Goal: Information Seeking & Learning: Learn about a topic

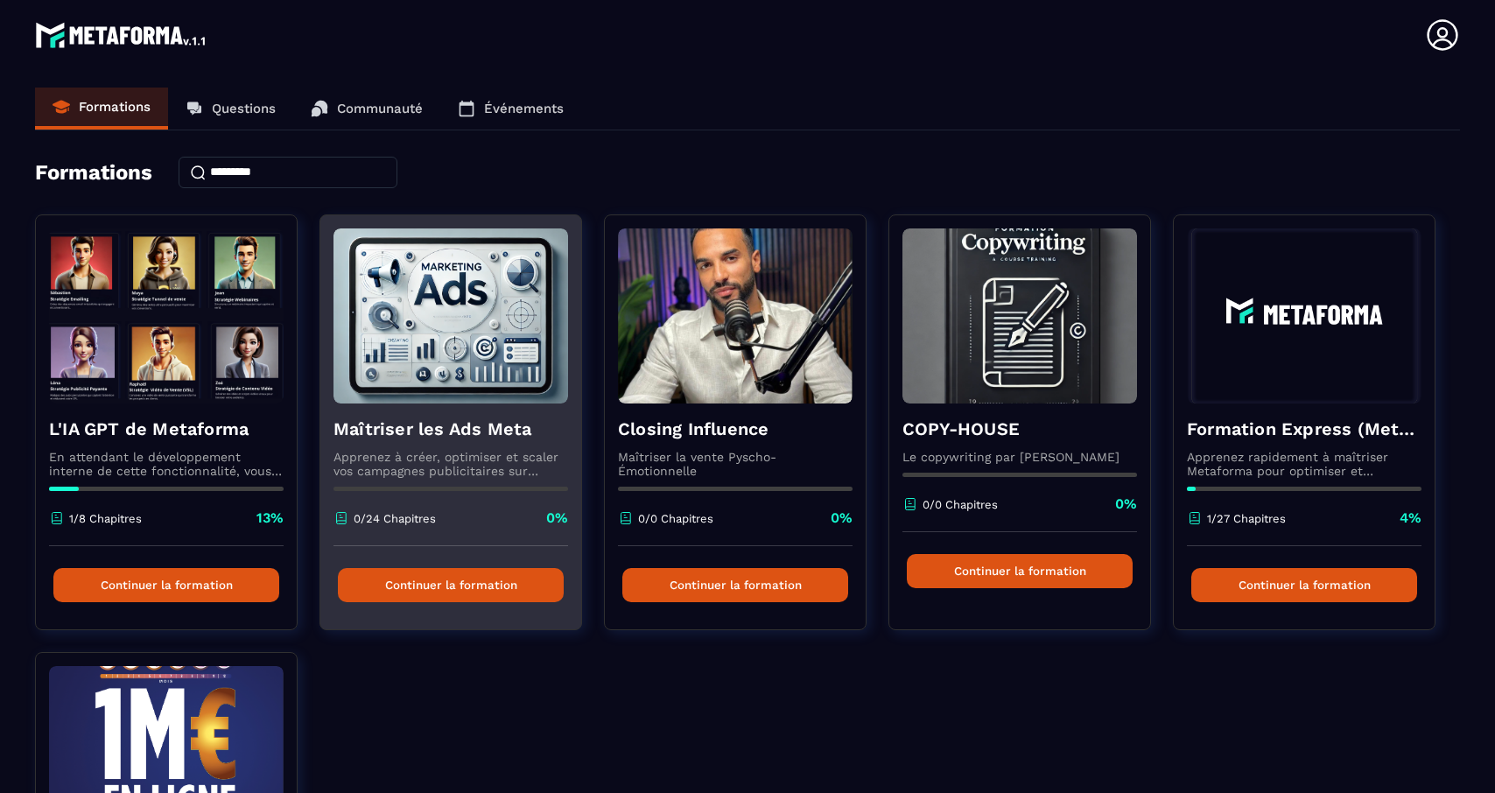
click at [445, 468] on p "Apprenez à créer, optimiser et scaler vos campagnes publicitaires sur Facebook …" at bounding box center [450, 464] width 235 height 28
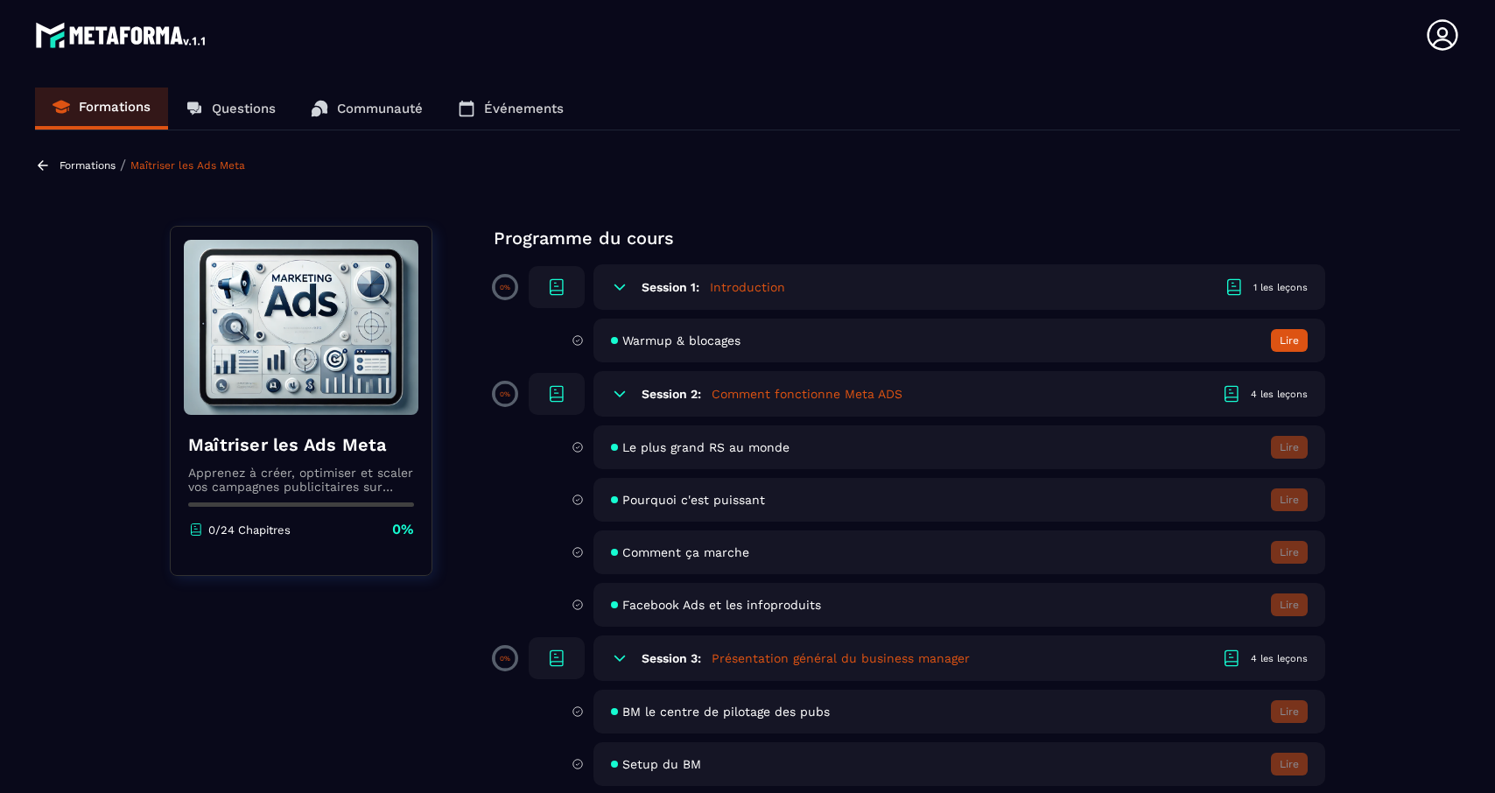
click at [713, 290] on h5 "Introduction" at bounding box center [747, 287] width 75 height 18
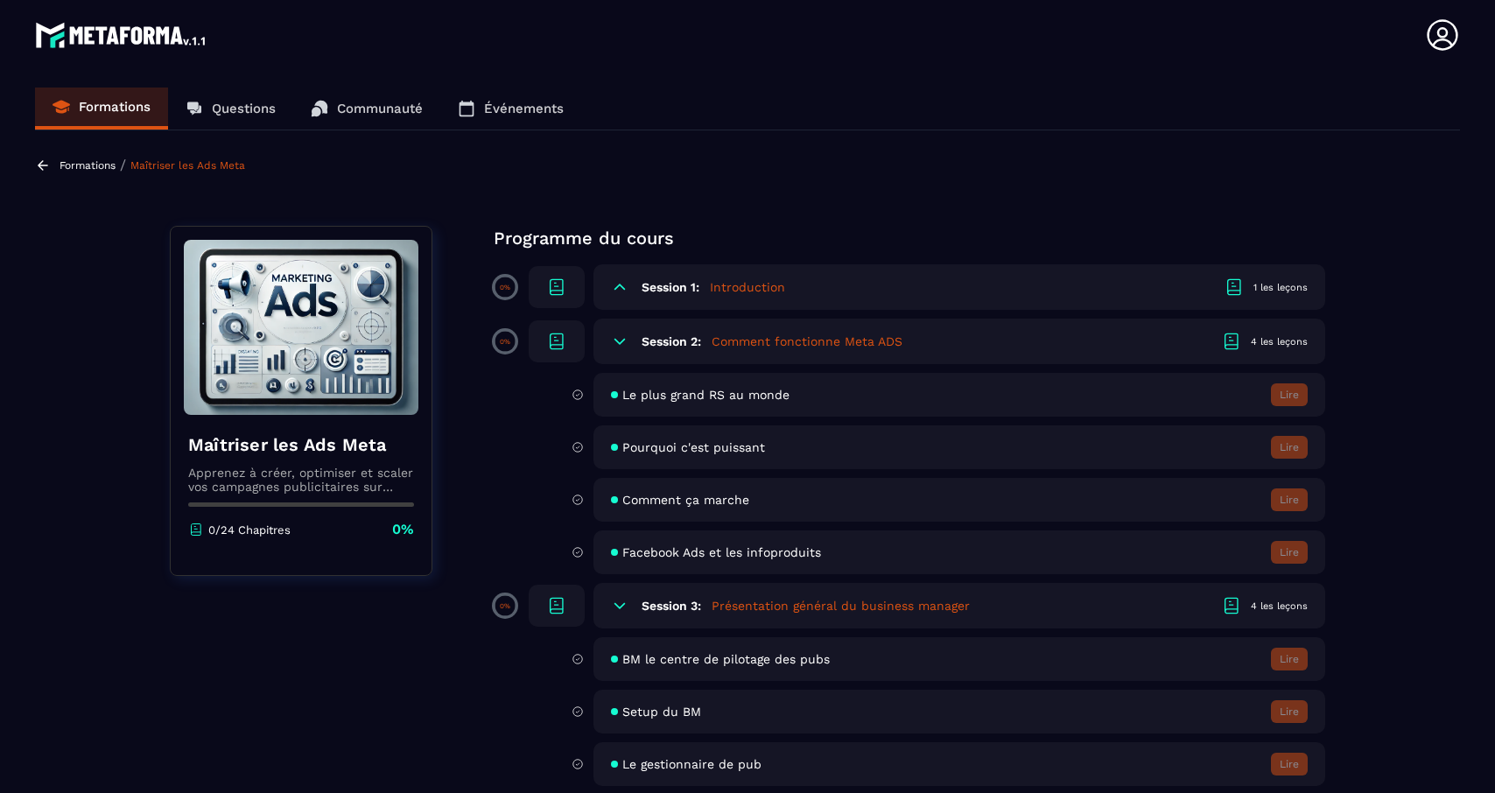
click at [733, 298] on div "Session 1: Introduction 1 les leçons" at bounding box center [959, 287] width 732 height 46
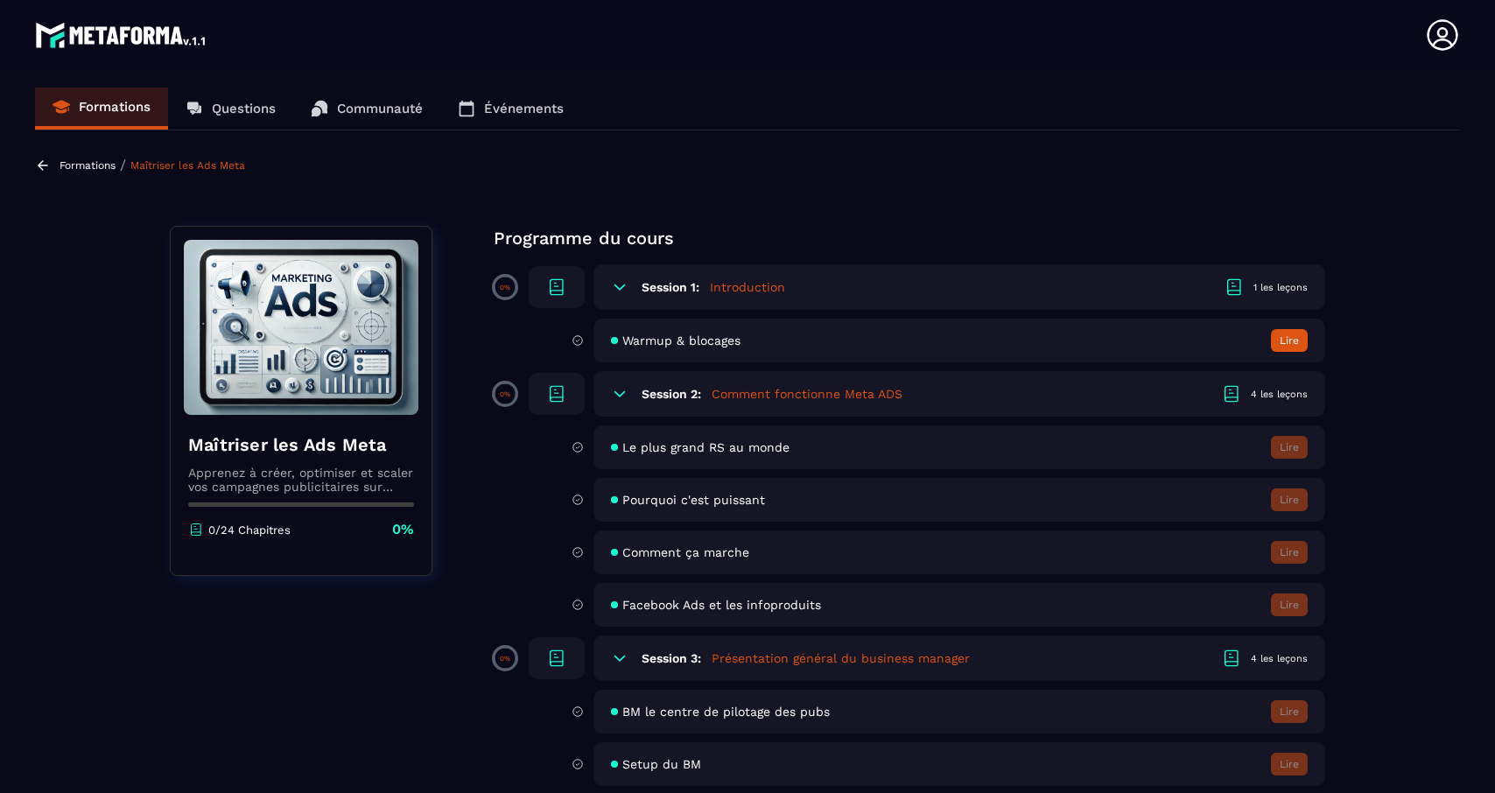
click at [1277, 286] on div "1 les leçons" at bounding box center [1280, 287] width 54 height 13
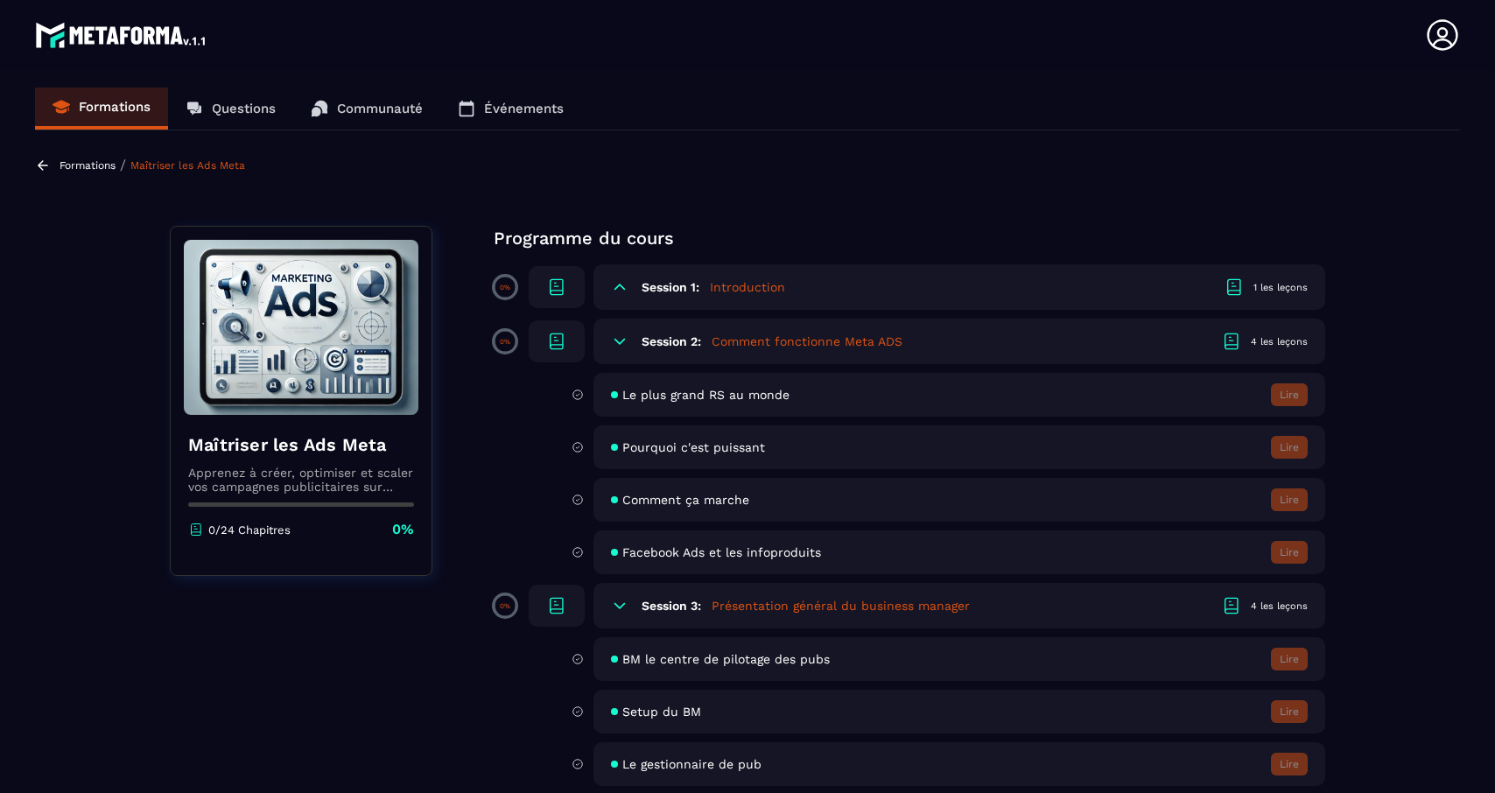
click at [1277, 286] on div "1 les leçons" at bounding box center [1280, 287] width 54 height 13
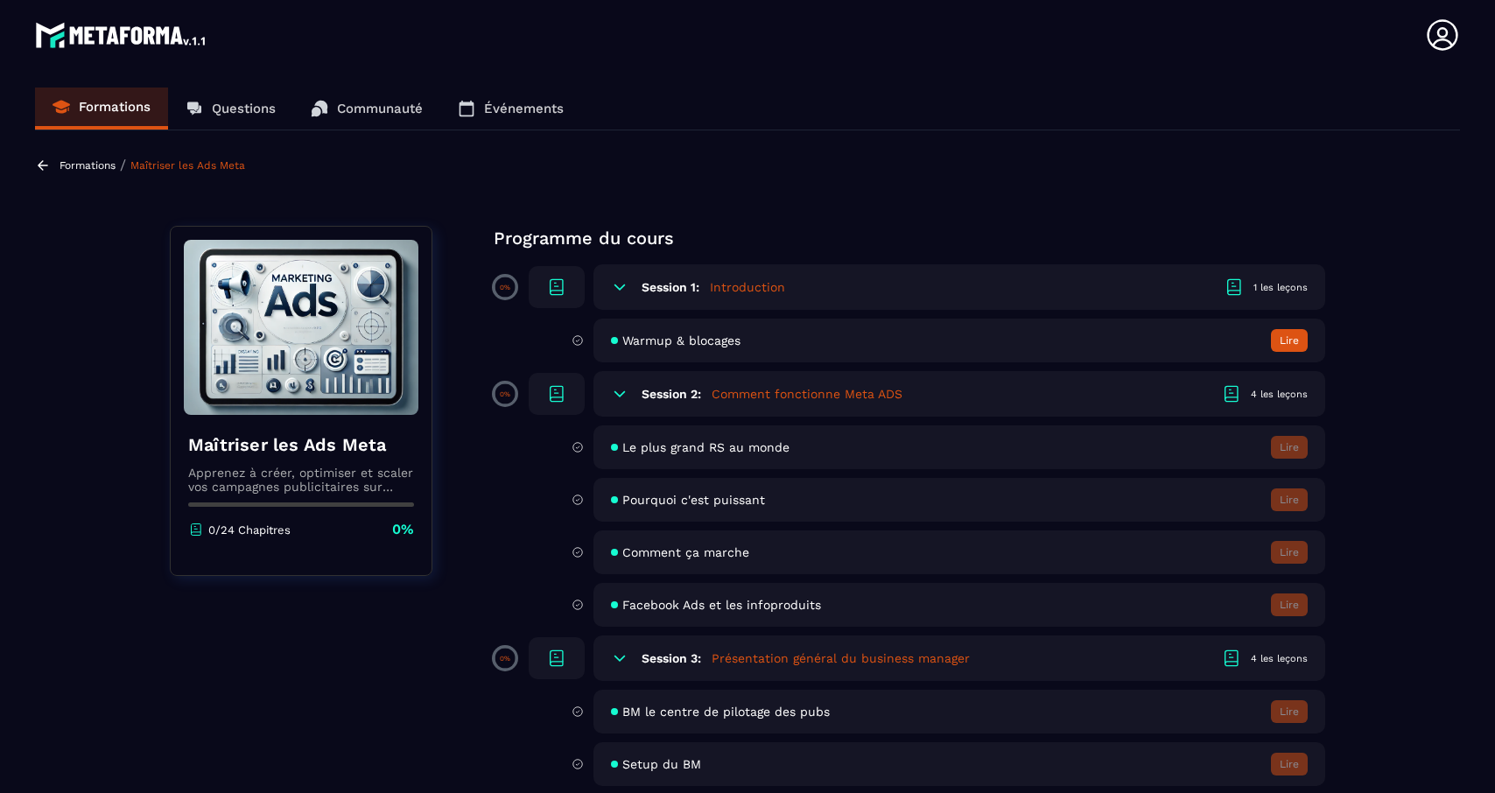
click at [744, 289] on h5 "Introduction" at bounding box center [747, 287] width 75 height 18
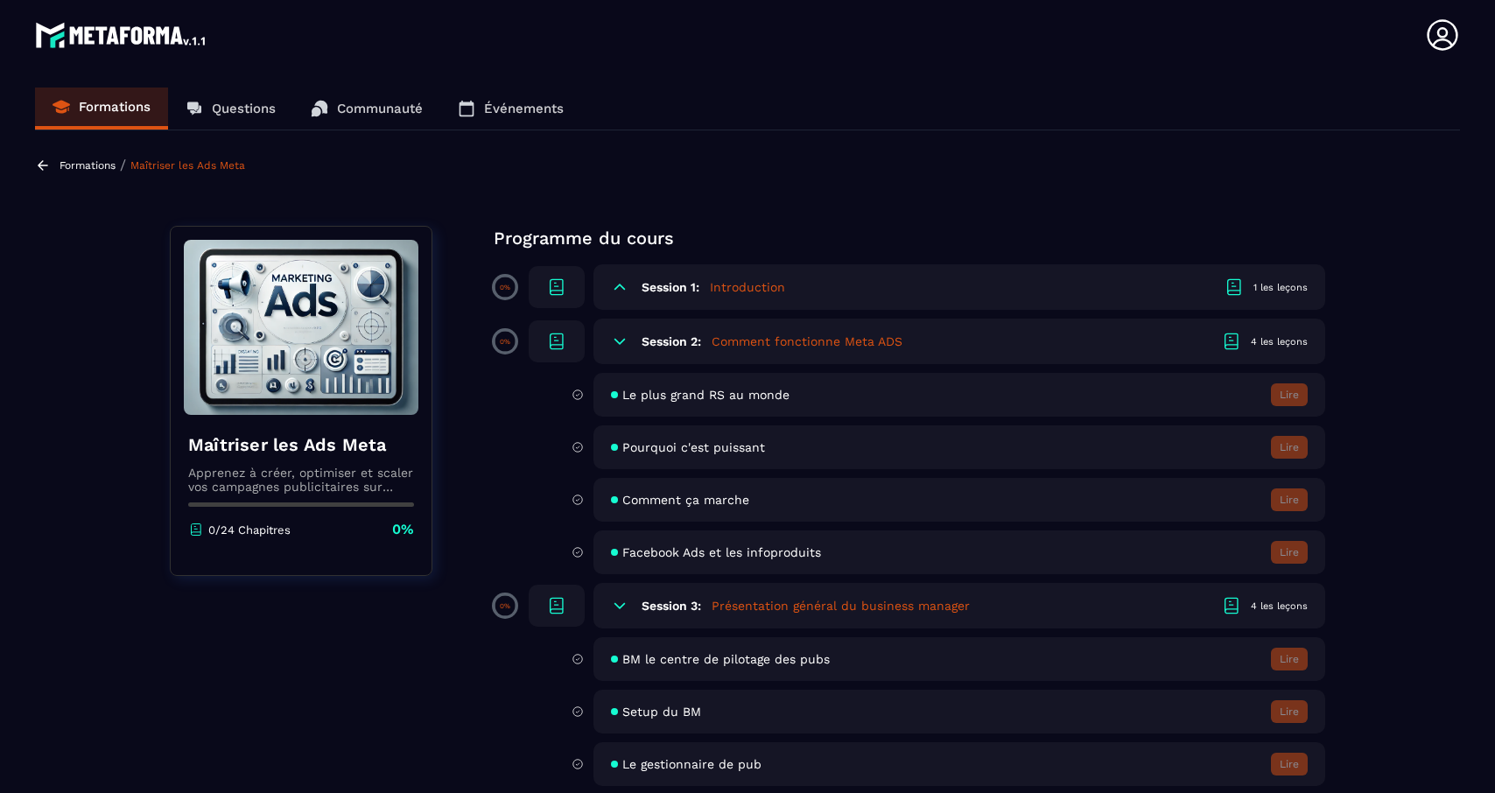
click at [744, 289] on h5 "Introduction" at bounding box center [747, 287] width 75 height 18
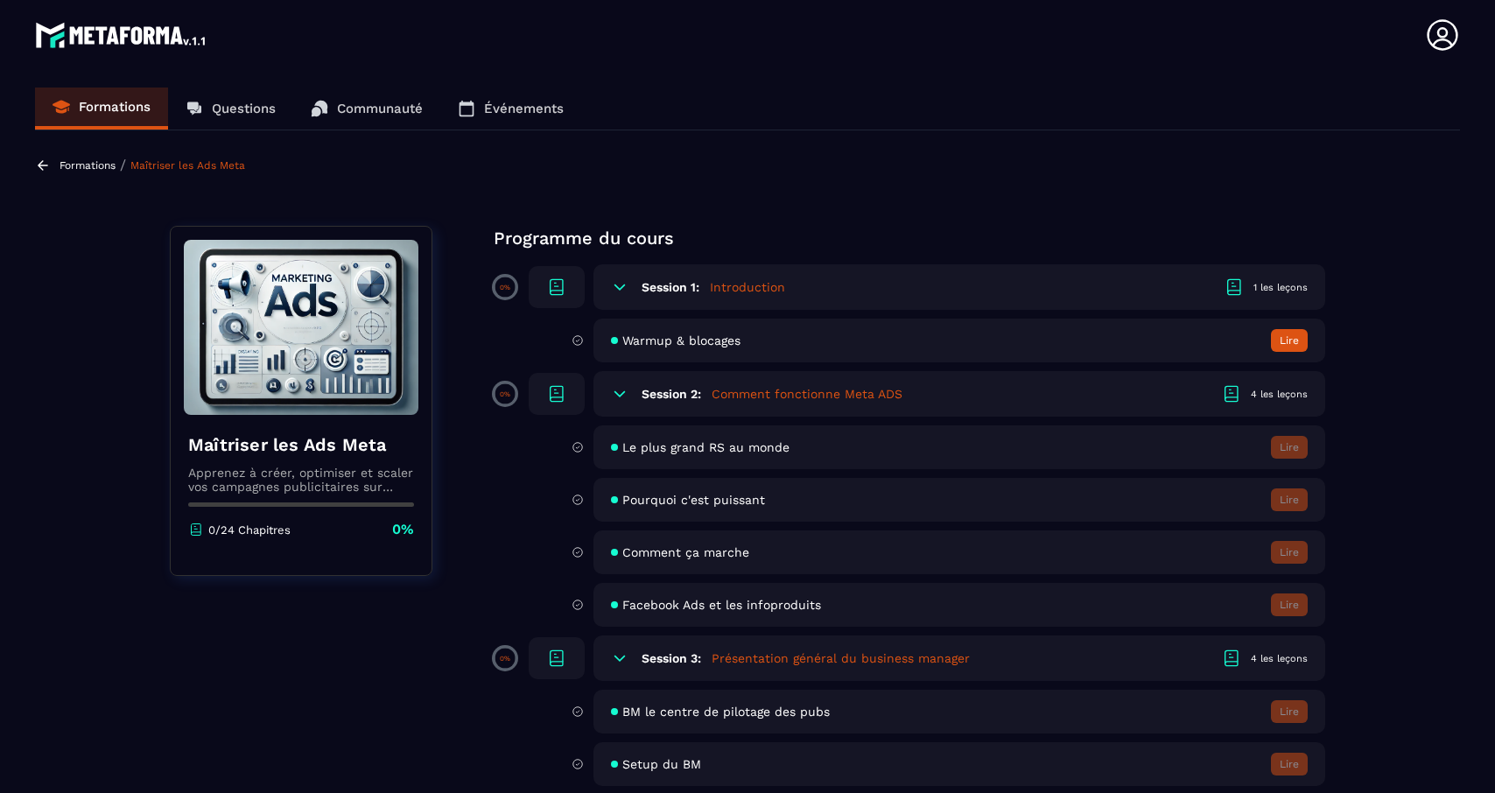
click at [656, 346] on span "Warmup & blocages" at bounding box center [681, 340] width 118 height 14
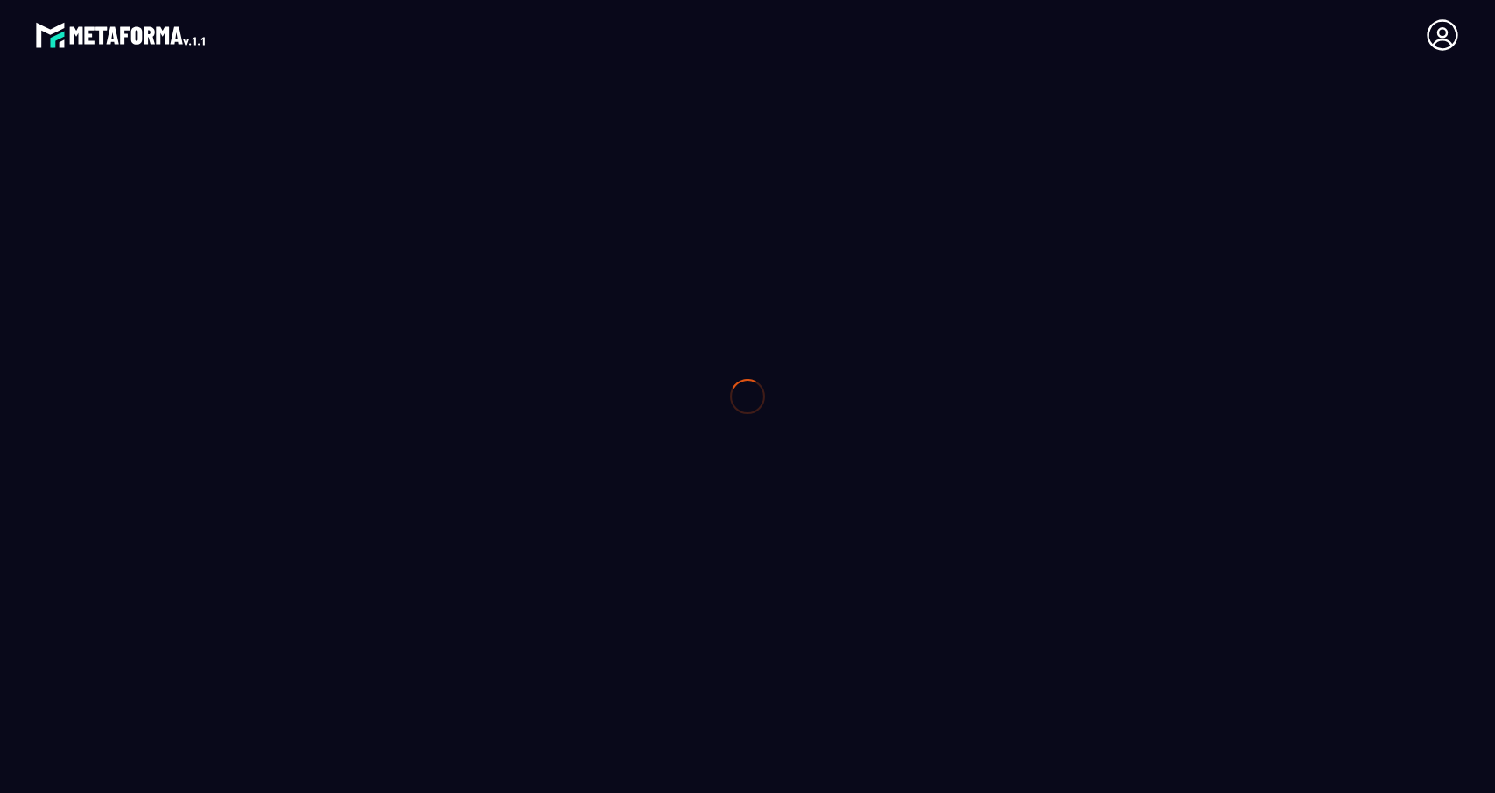
click at [695, 339] on div at bounding box center [747, 396] width 1495 height 793
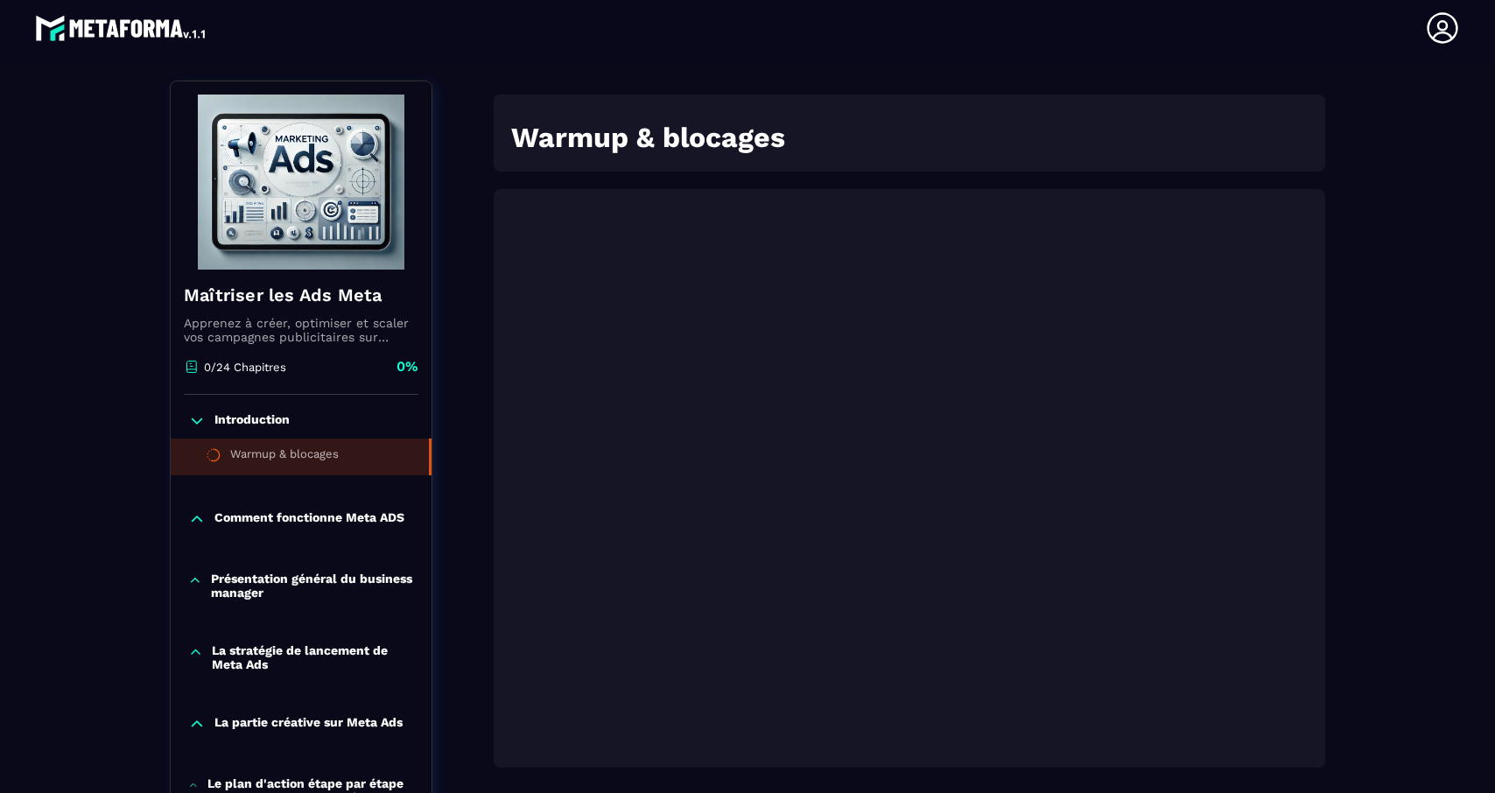
scroll to position [181, 0]
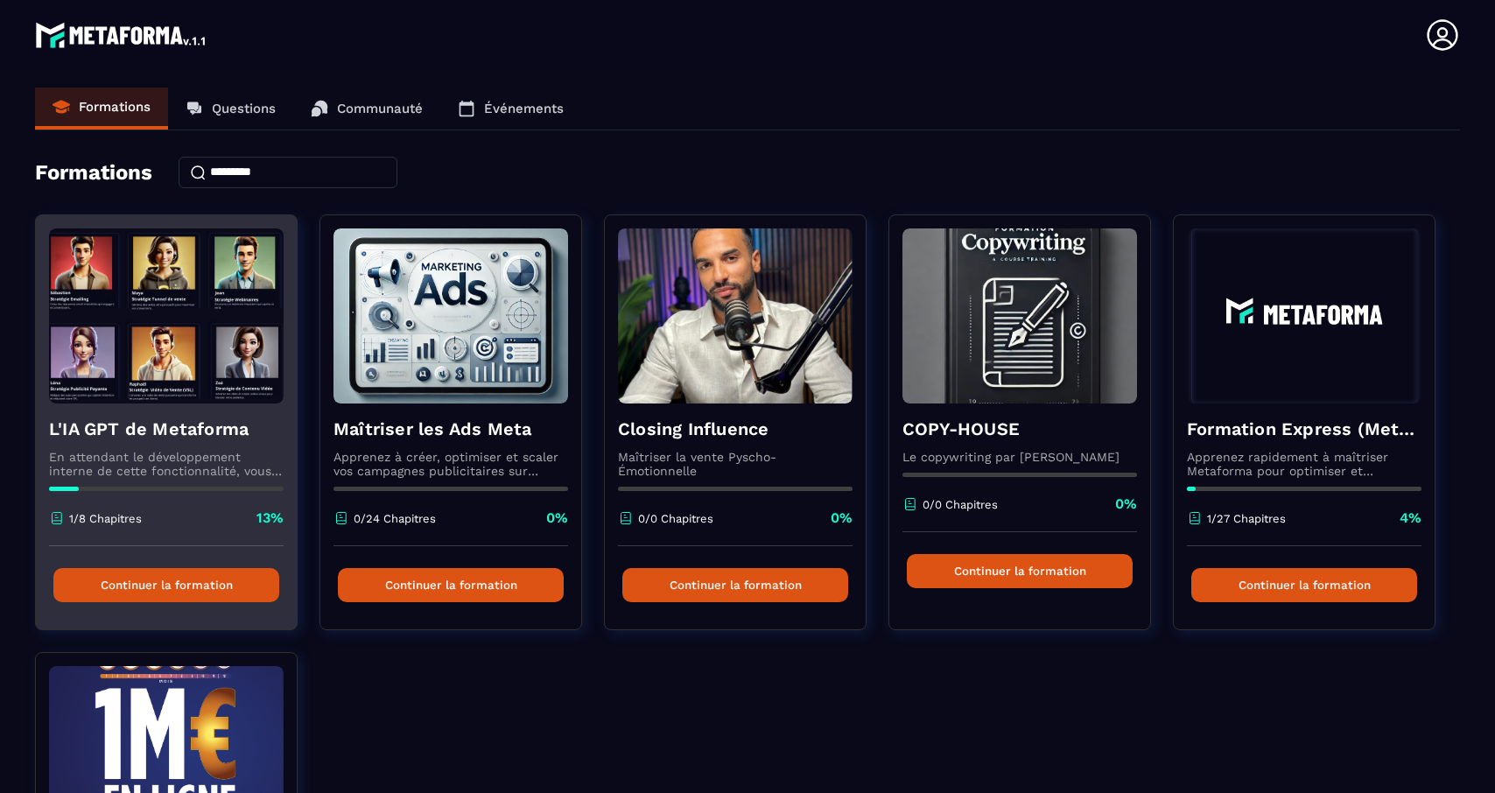
click at [175, 591] on button "Continuer la formation" at bounding box center [166, 585] width 226 height 34
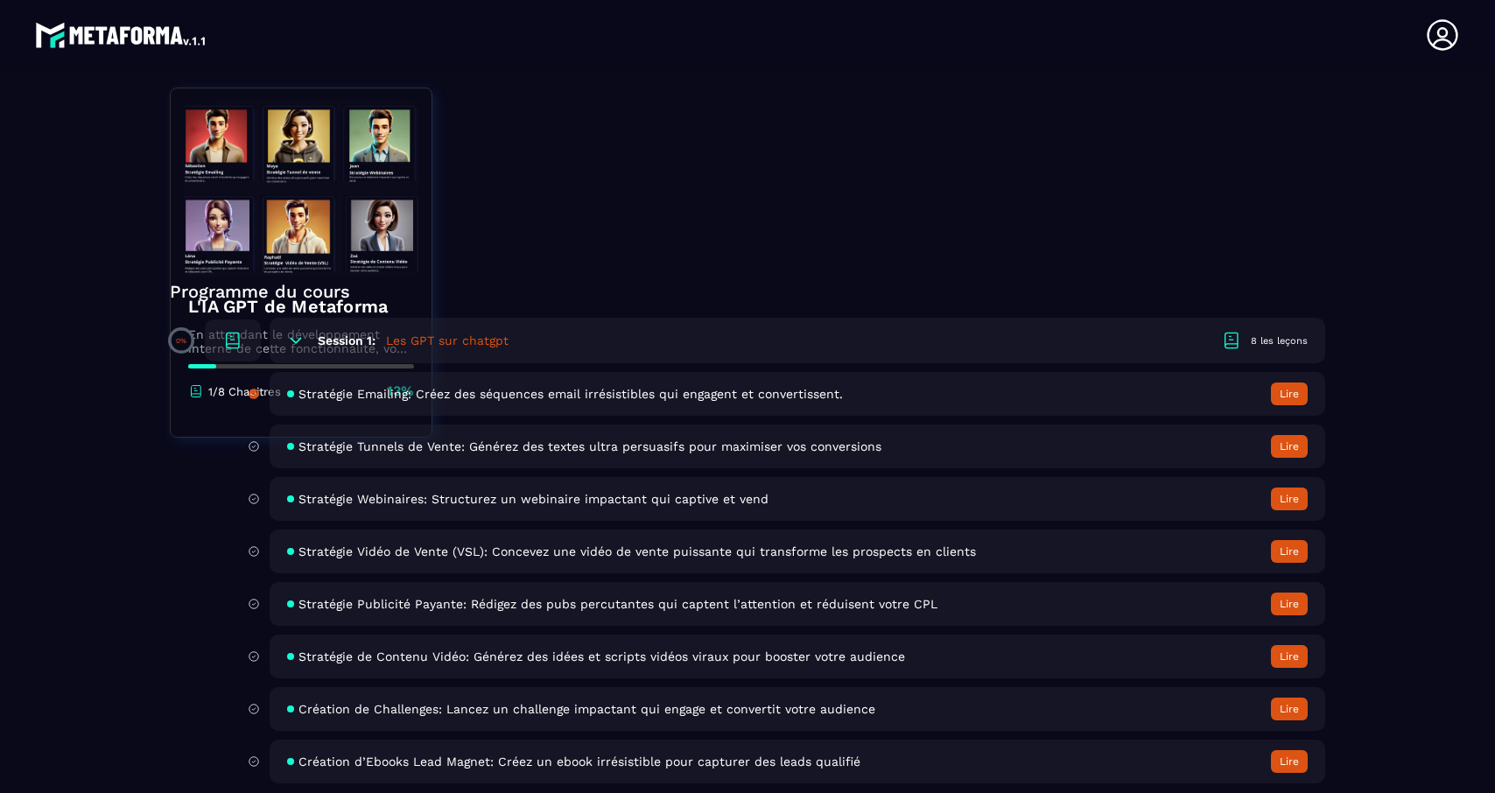
scroll to position [389, 0]
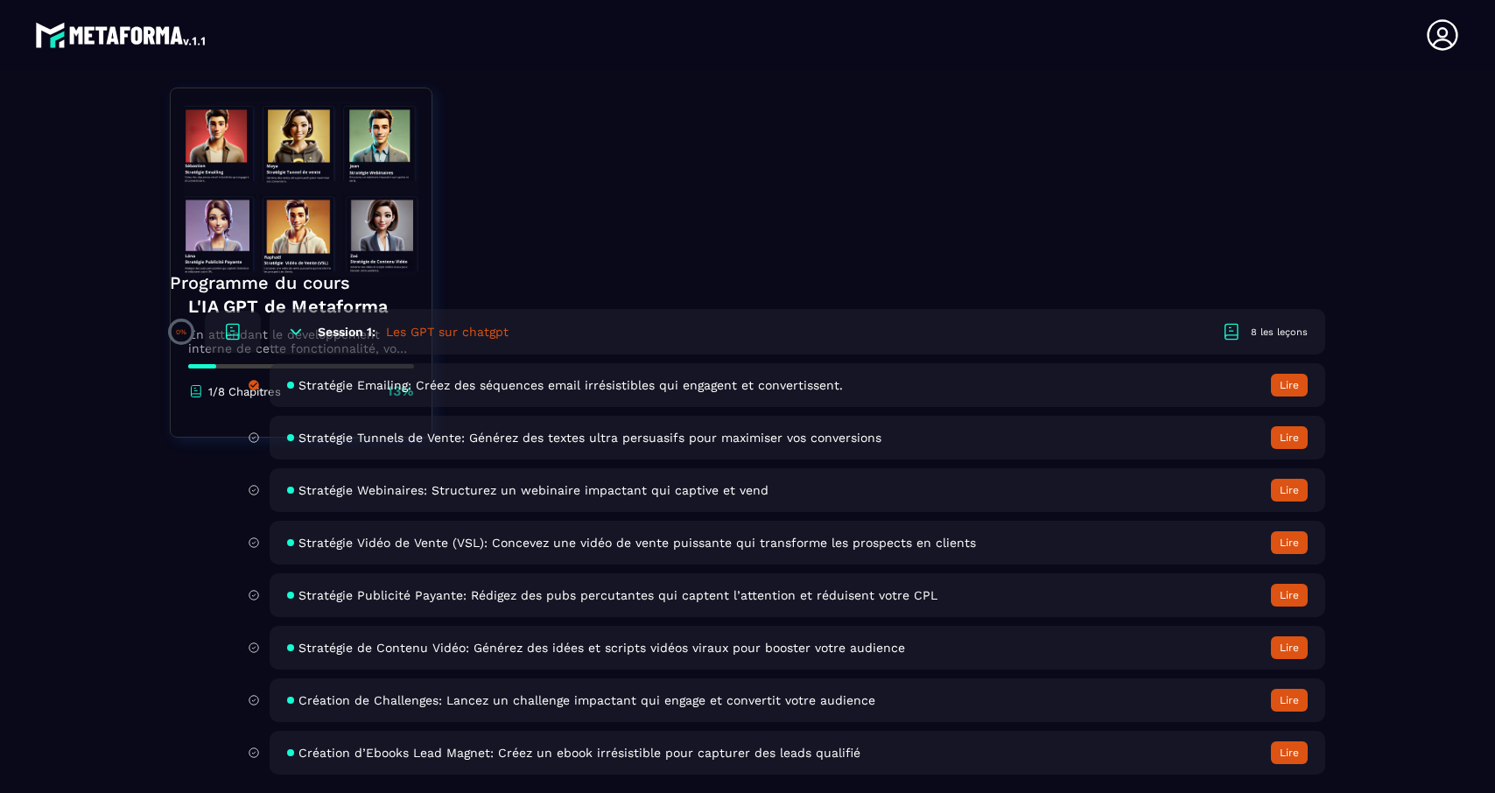
click at [356, 701] on span "Création de Challenges: Lancez un challenge impactant qui engage et convertit v…" at bounding box center [586, 700] width 577 height 14
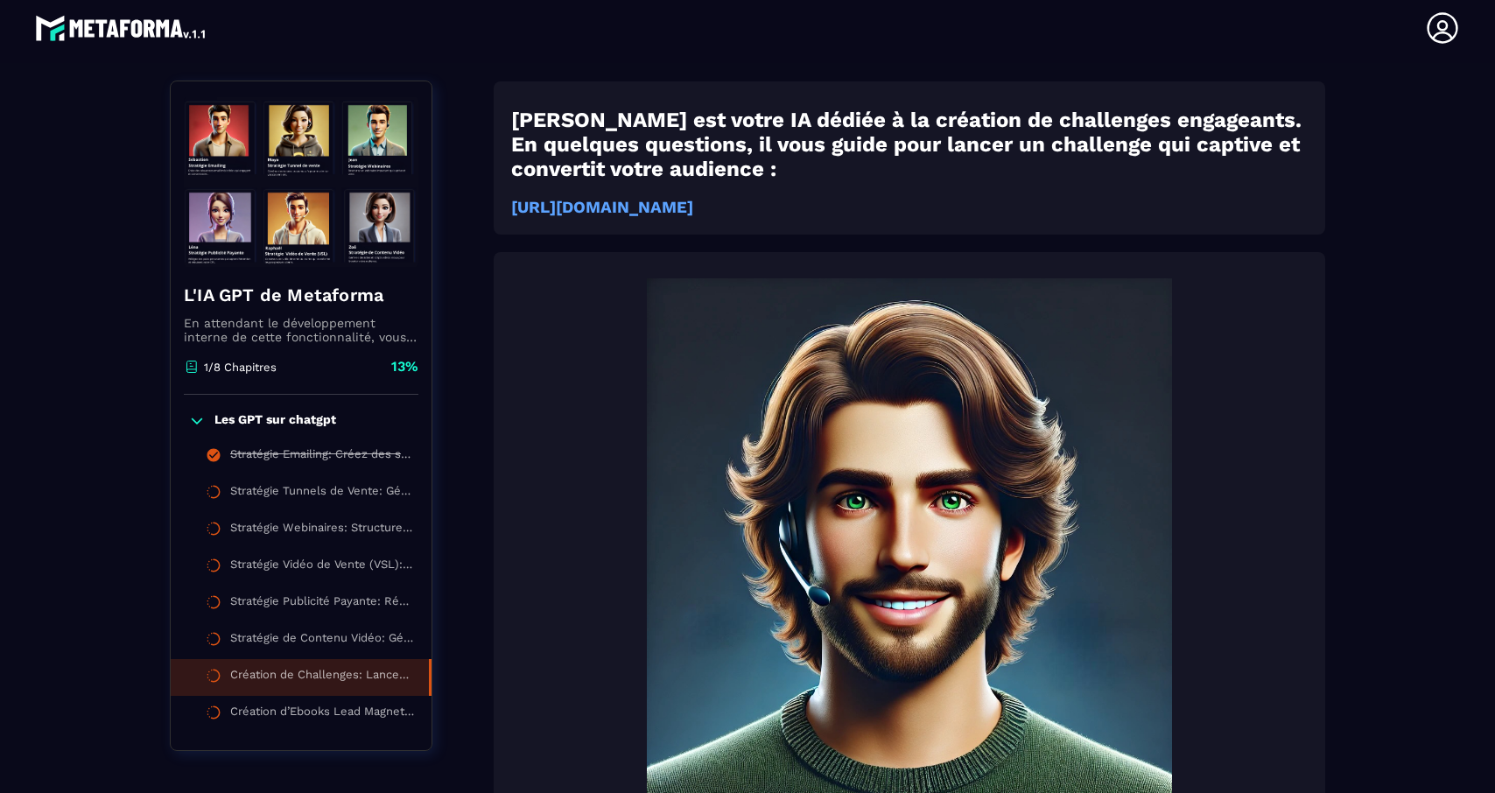
scroll to position [573, 0]
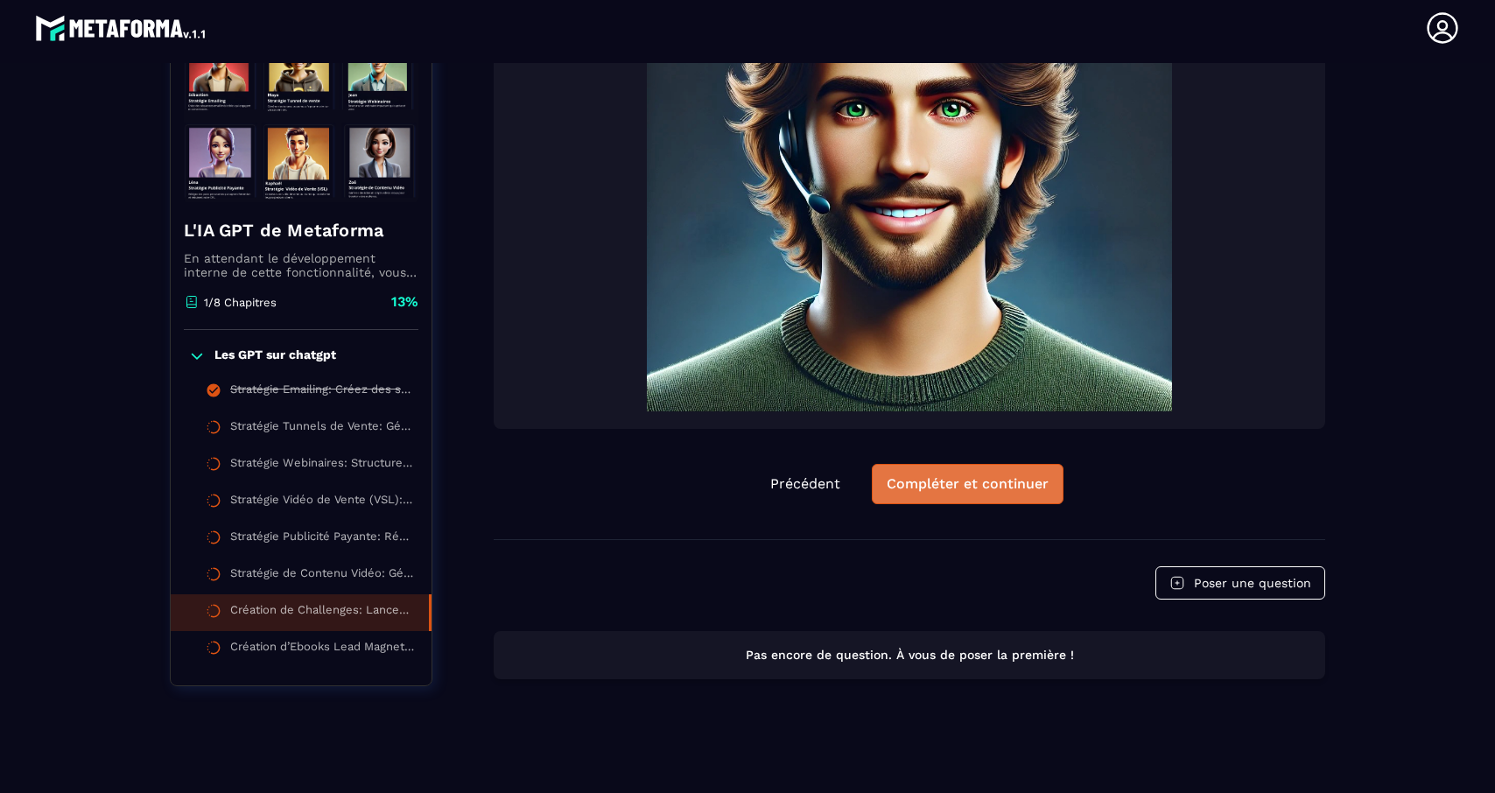
click at [1008, 486] on div "Compléter et continuer" at bounding box center [968, 484] width 162 height 18
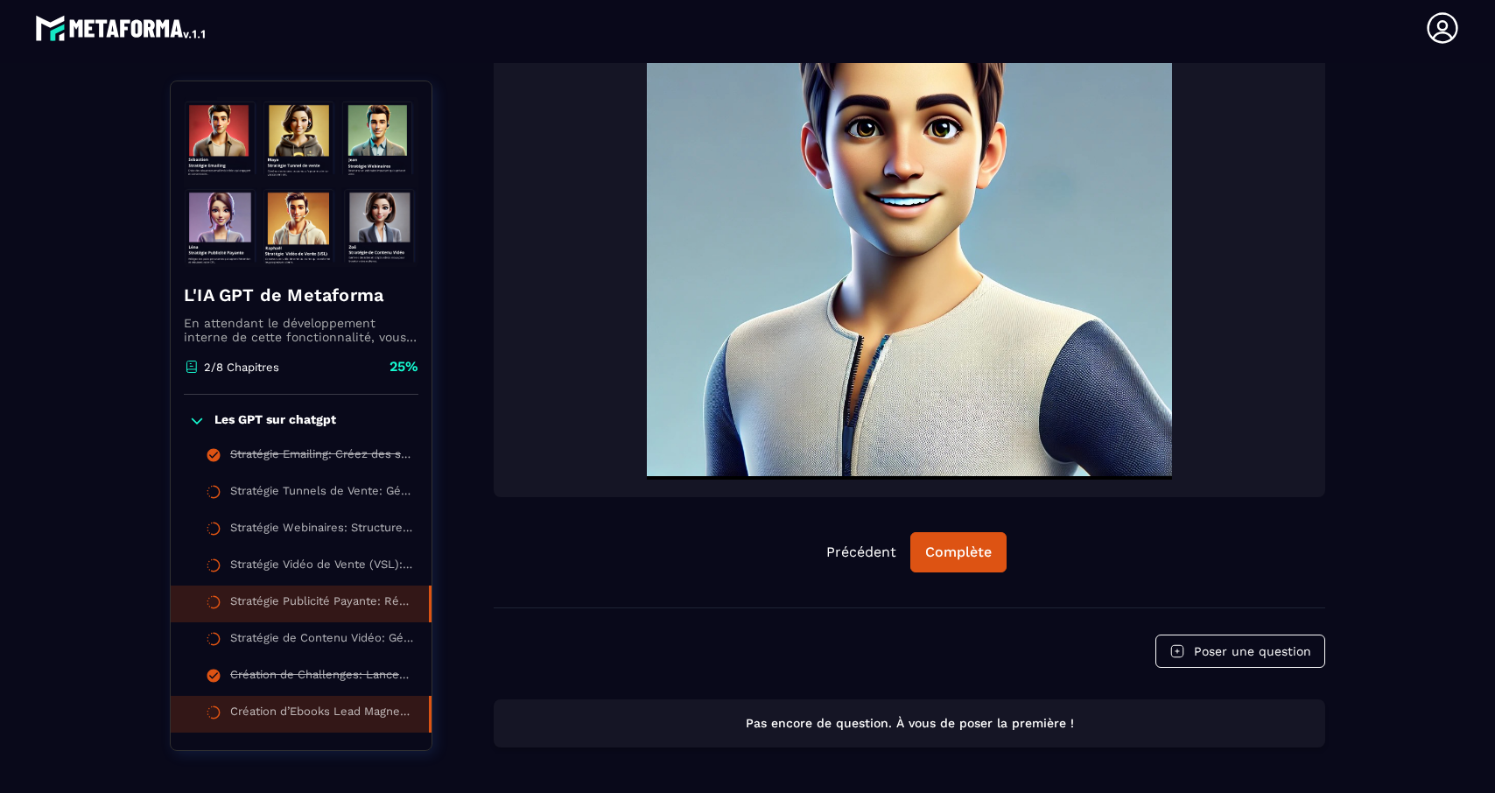
scroll to position [593, 0]
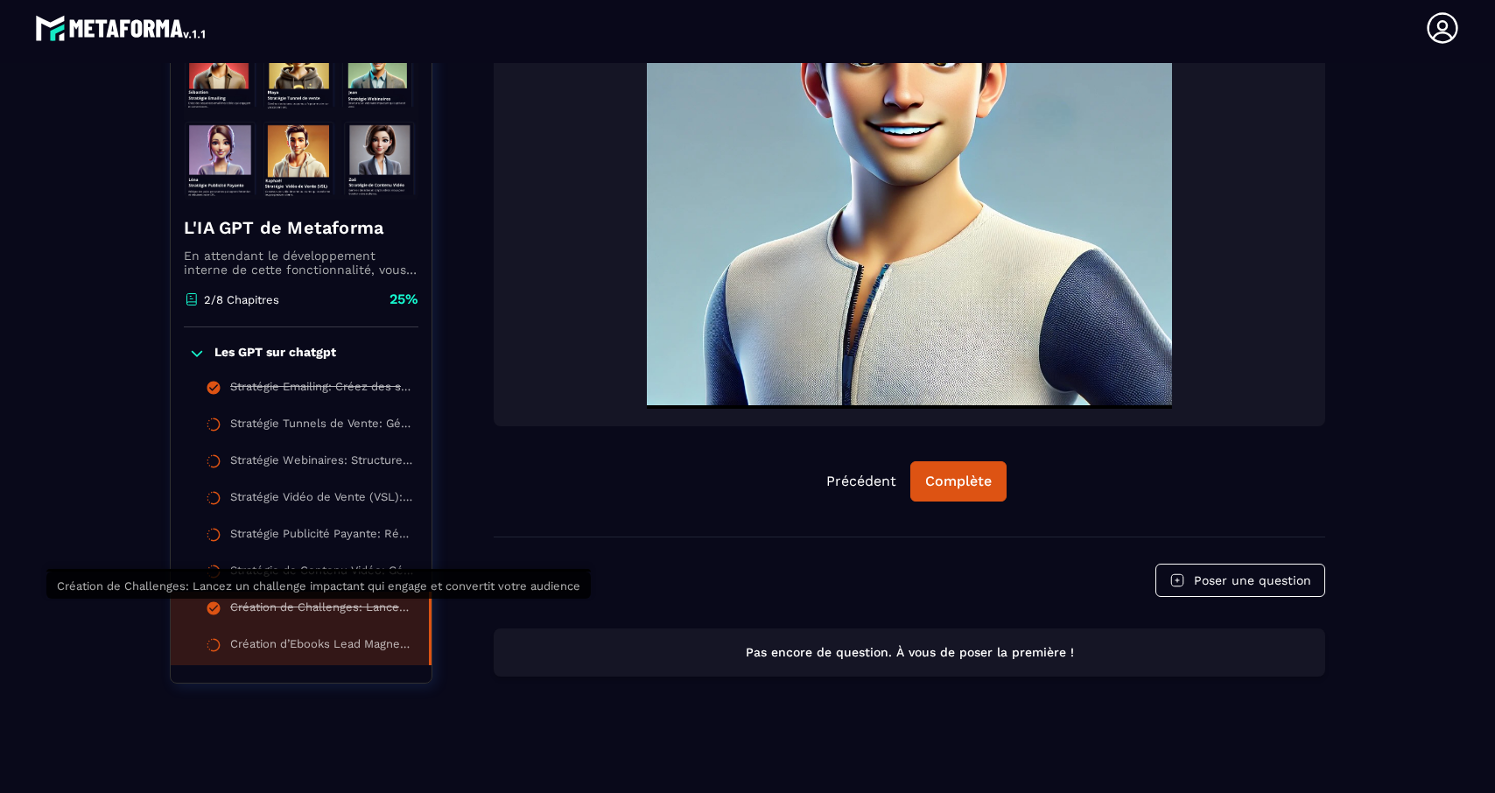
click at [276, 612] on div "Création de Challenges: Lancez un challenge impactant qui engage et convertit v…" at bounding box center [320, 609] width 181 height 19
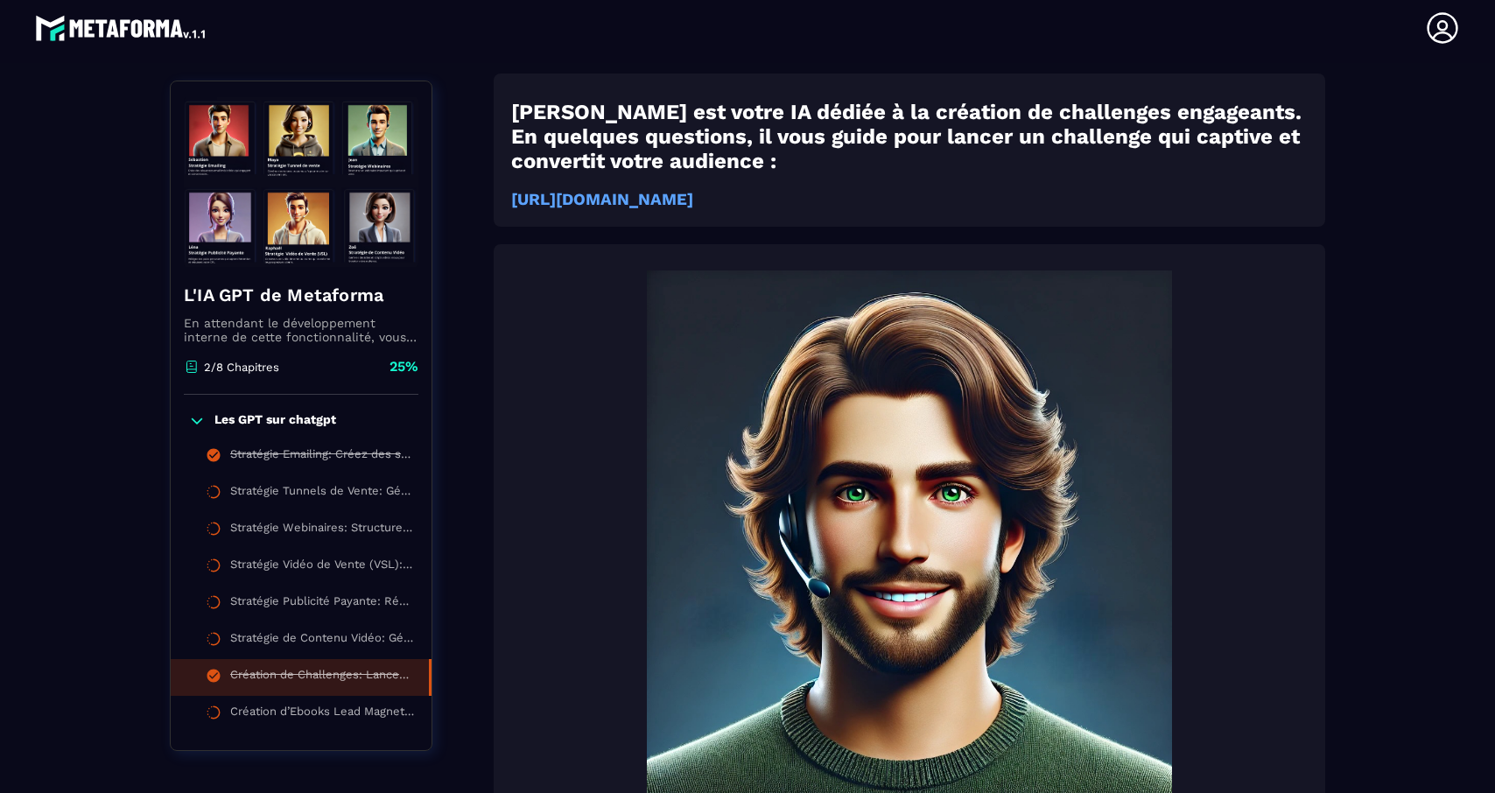
scroll to position [181, 0]
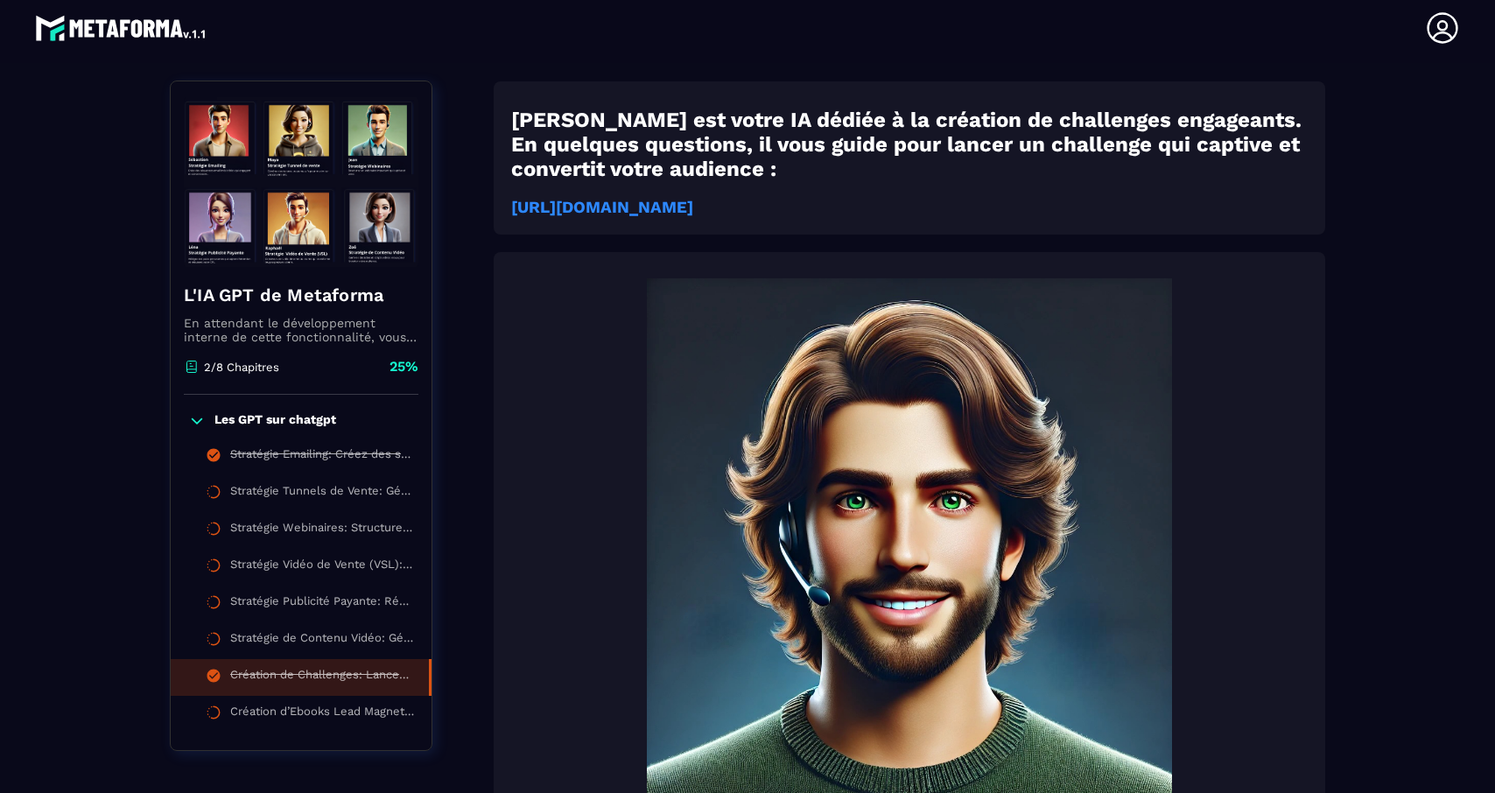
click at [693, 209] on strong "[URL][DOMAIN_NAME]" at bounding box center [602, 207] width 182 height 19
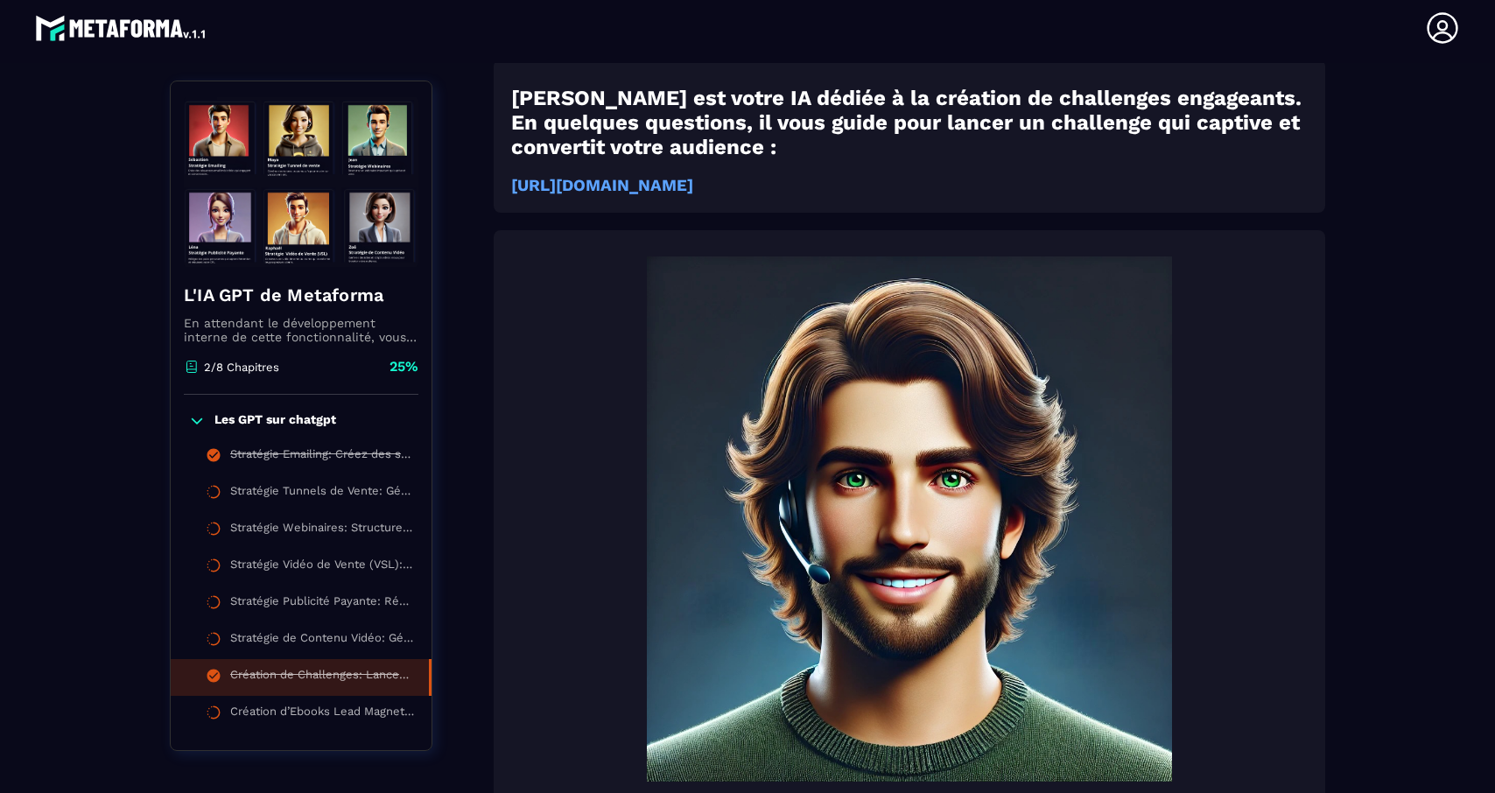
scroll to position [0, 0]
